Goal: Task Accomplishment & Management: Use online tool/utility

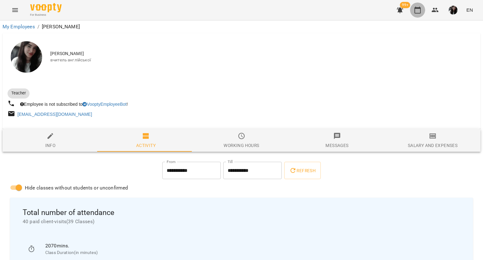
click at [418, 12] on icon "button" at bounding box center [418, 10] width 8 height 8
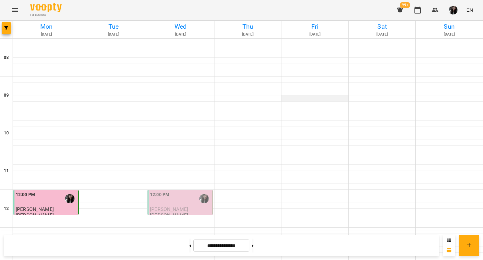
scroll to position [335, 0]
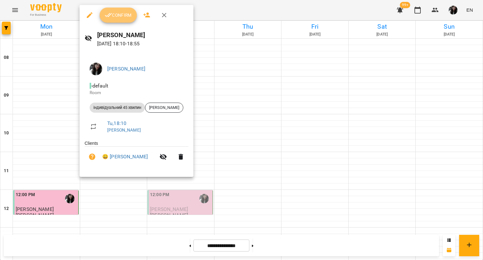
click at [119, 16] on span "Confirm" at bounding box center [118, 15] width 27 height 8
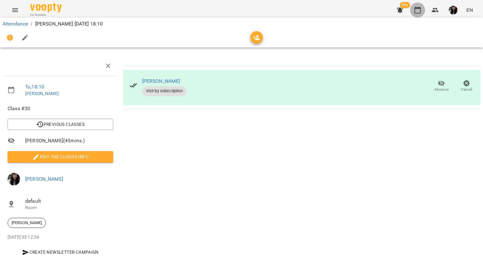
click at [417, 13] on icon "button" at bounding box center [418, 10] width 8 height 8
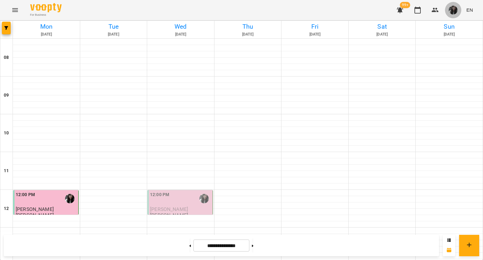
click at [453, 14] on img "button" at bounding box center [453, 10] width 9 height 9
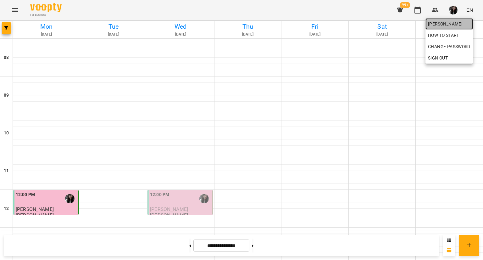
click at [468, 24] on span "[PERSON_NAME]" at bounding box center [449, 24] width 42 height 8
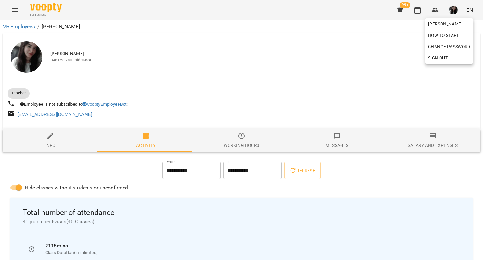
click at [441, 147] on div at bounding box center [241, 130] width 483 height 260
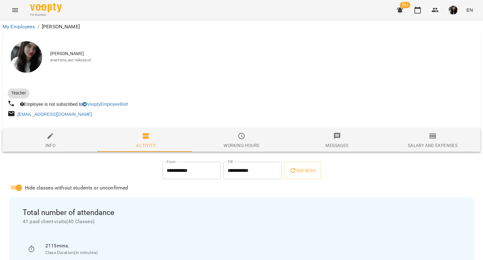
click at [441, 147] on div "[PERSON_NAME] How to start Change Password Sign Out" at bounding box center [241, 130] width 483 height 260
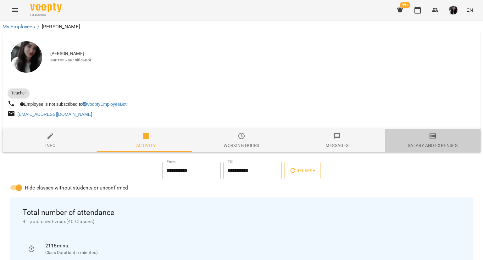
click at [441, 147] on div "Salary and Expenses" at bounding box center [433, 146] width 50 height 8
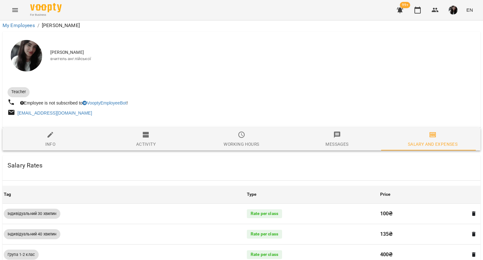
scroll to position [372, 0]
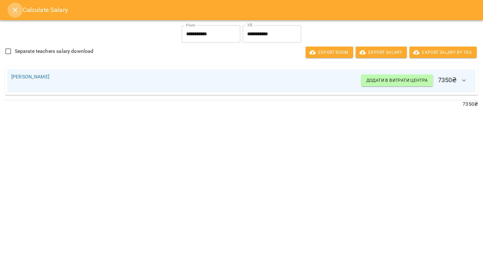
click at [12, 10] on icon "Close" at bounding box center [15, 10] width 8 height 8
